Goal: Information Seeking & Learning: Learn about a topic

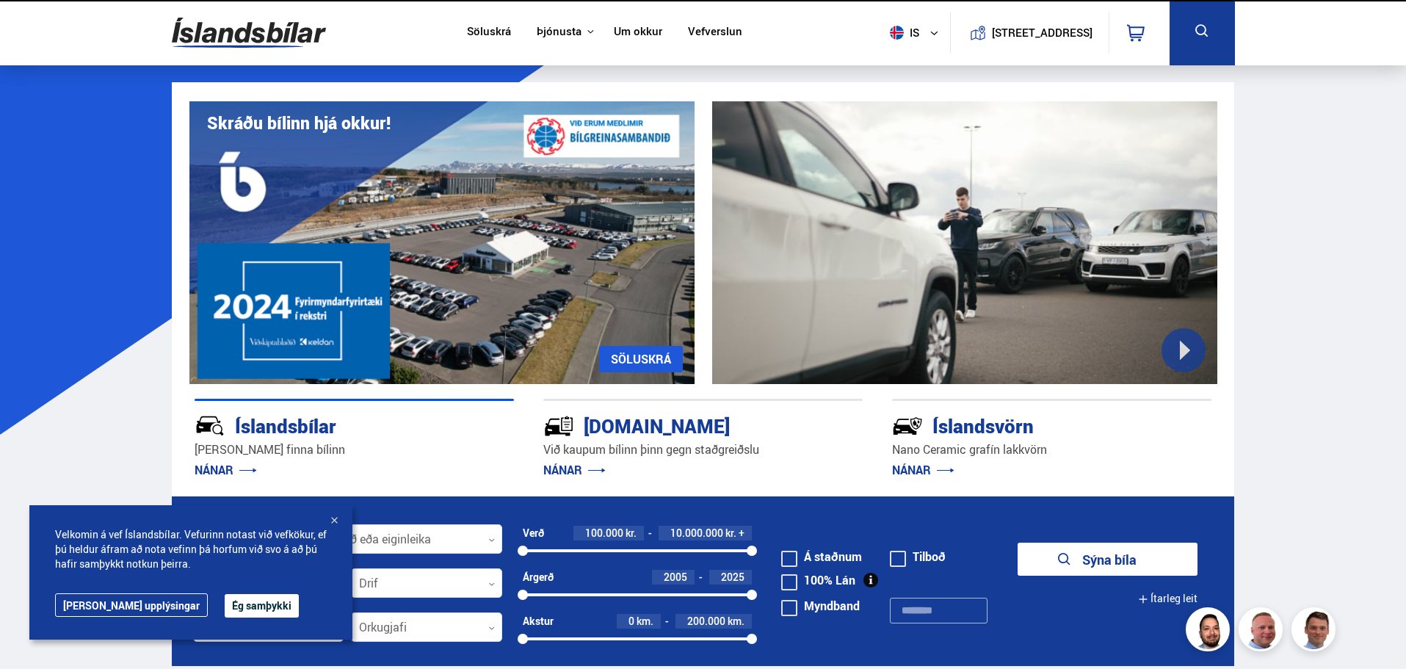
scroll to position [440, 0]
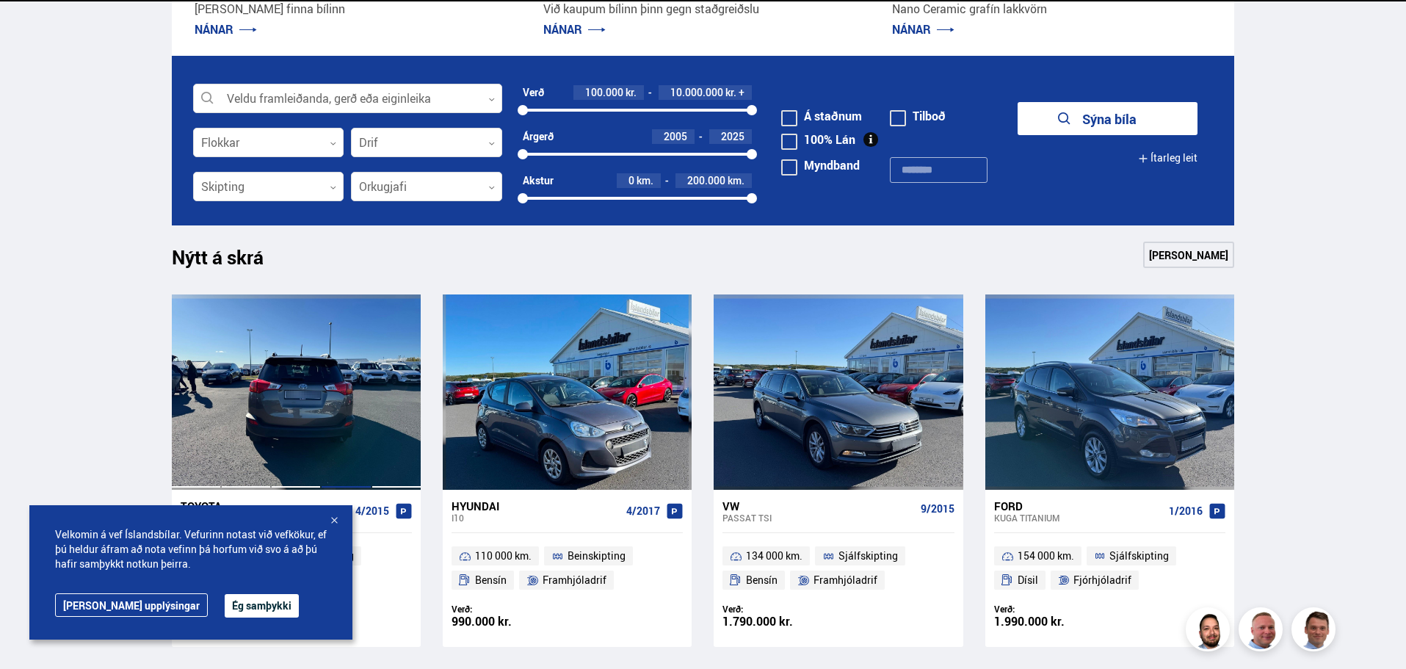
click at [358, 373] on div at bounding box center [346, 391] width 50 height 195
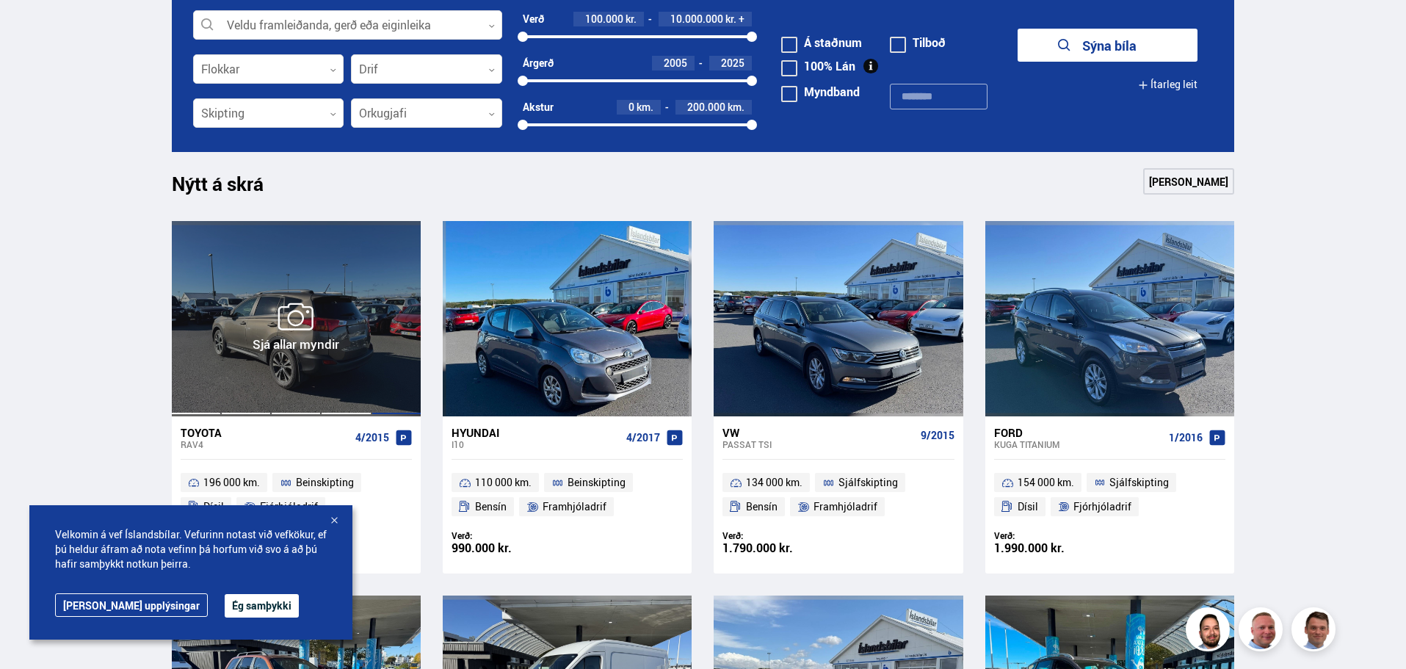
click at [373, 330] on div at bounding box center [396, 318] width 50 height 195
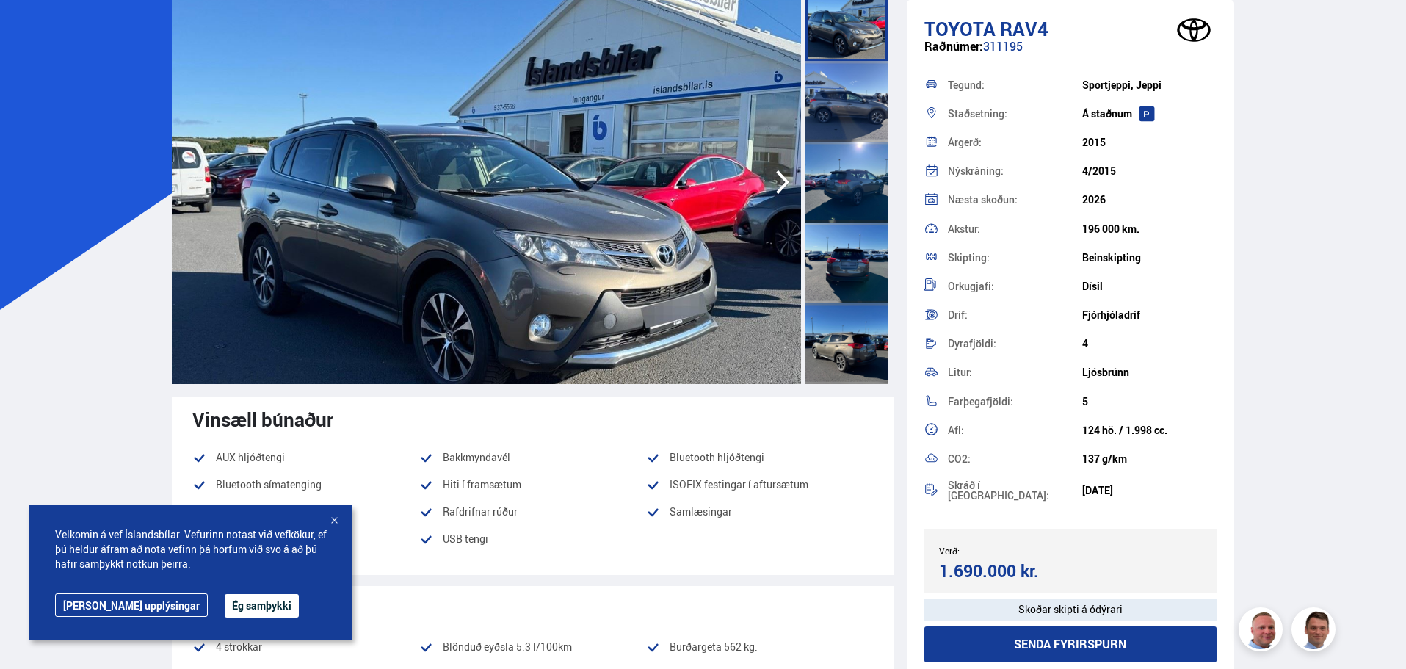
scroll to position [294, 0]
